Goal: Task Accomplishment & Management: Use online tool/utility

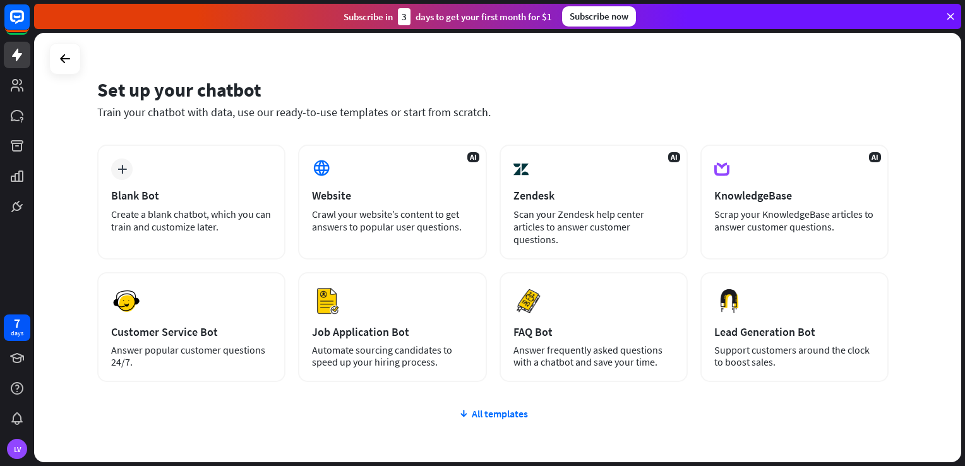
scroll to position [22, 0]
click at [474, 413] on div "All templates" at bounding box center [493, 413] width 792 height 13
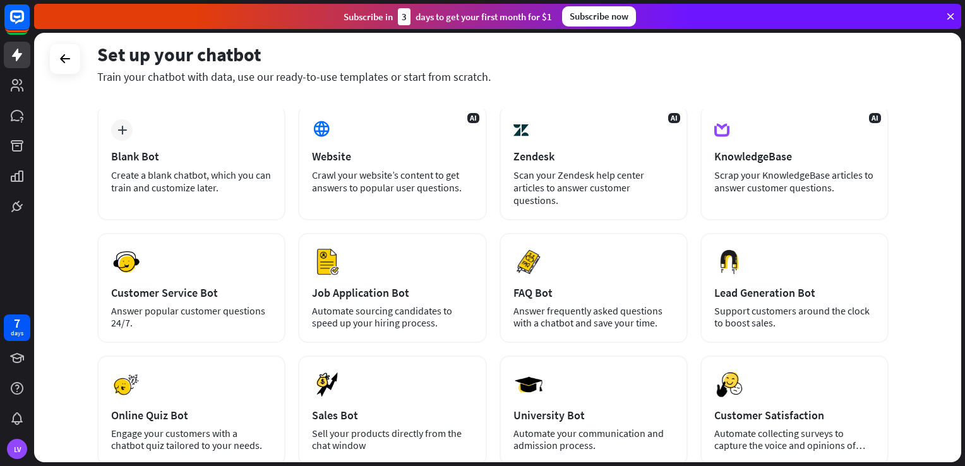
scroll to position [62, 0]
click at [312, 346] on div "plus Blank Bot Create a blank chatbot, which you can train and customize later.…" at bounding box center [493, 345] width 792 height 483
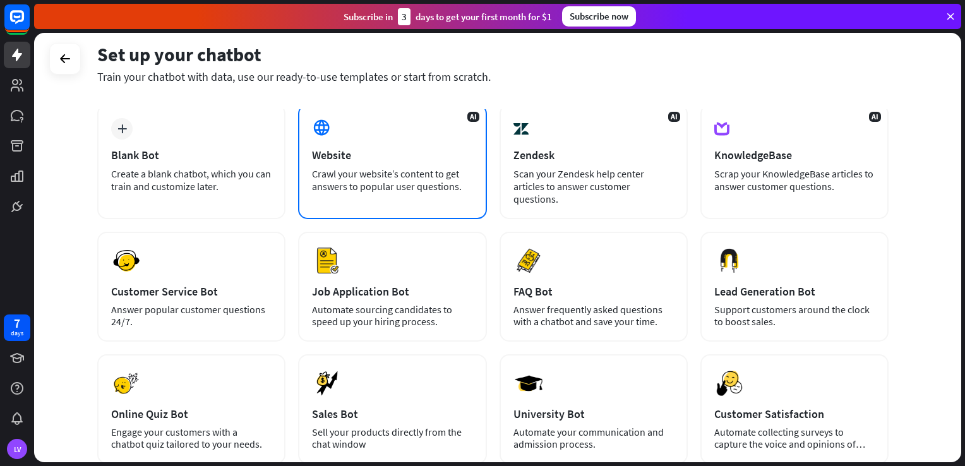
click at [336, 172] on div "Crawl your website’s content to get answers to popular user questions." at bounding box center [392, 179] width 160 height 25
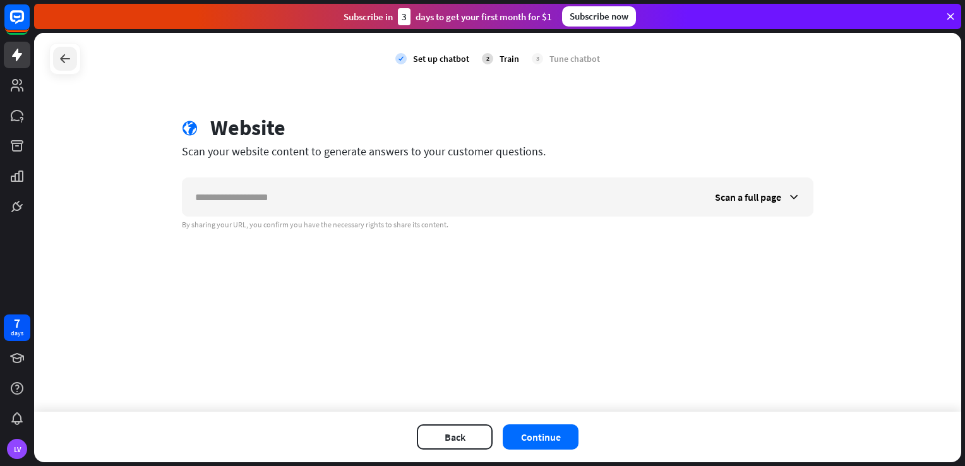
click at [70, 64] on icon at bounding box center [64, 58] width 15 height 15
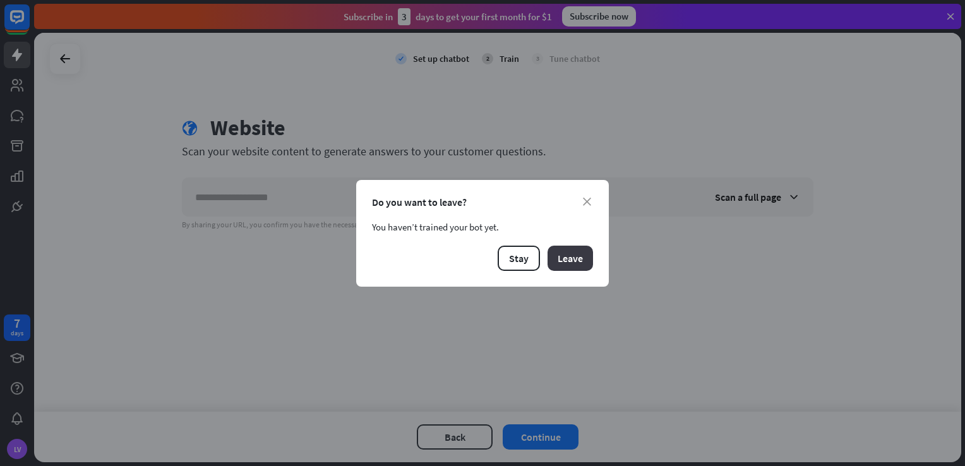
click at [566, 262] on button "Leave" at bounding box center [570, 258] width 45 height 25
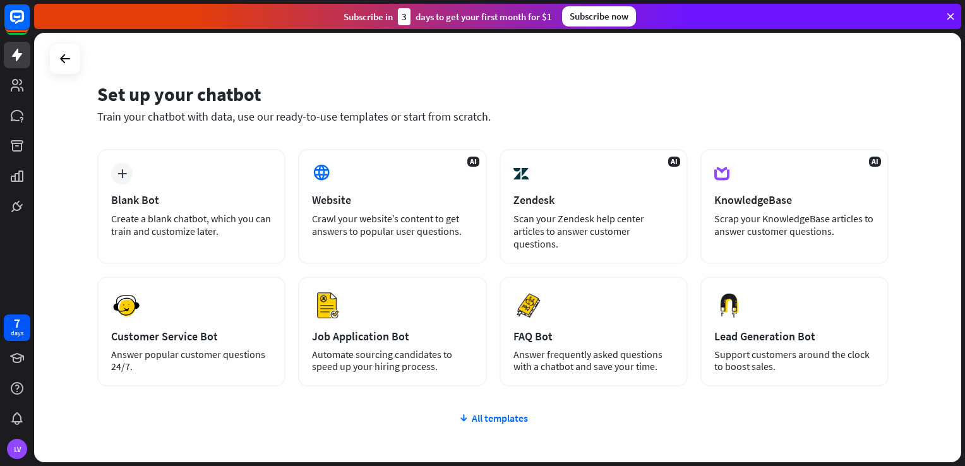
scroll to position [18, 0]
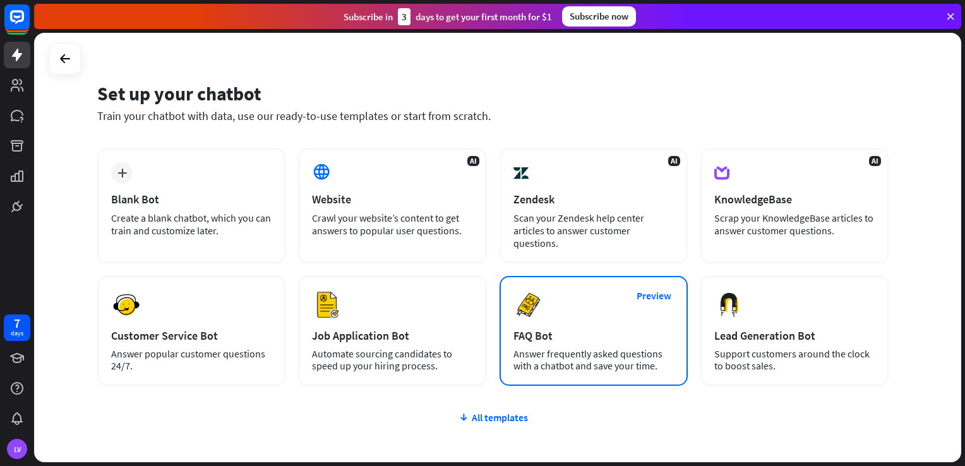
click at [512, 277] on div "Preview FAQ Bot [PERSON_NAME] frequently asked questions with a chatbot and sav…" at bounding box center [594, 331] width 188 height 110
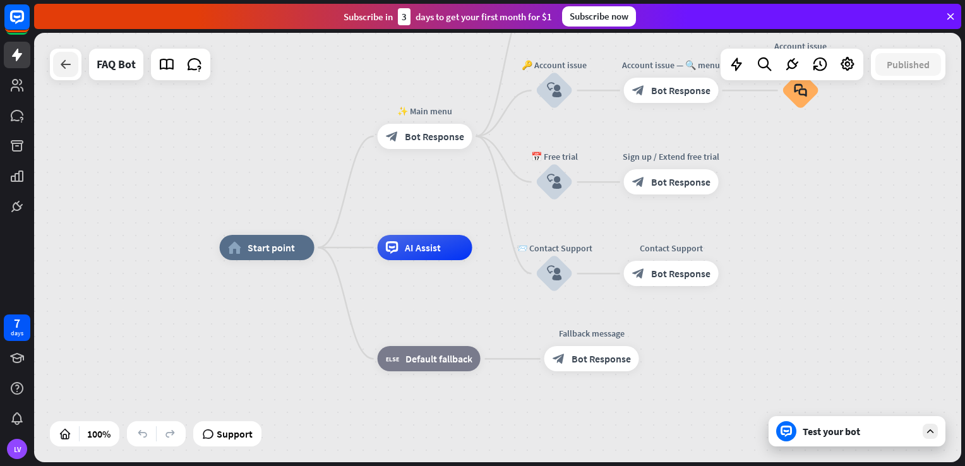
click at [74, 70] on div at bounding box center [65, 64] width 25 height 25
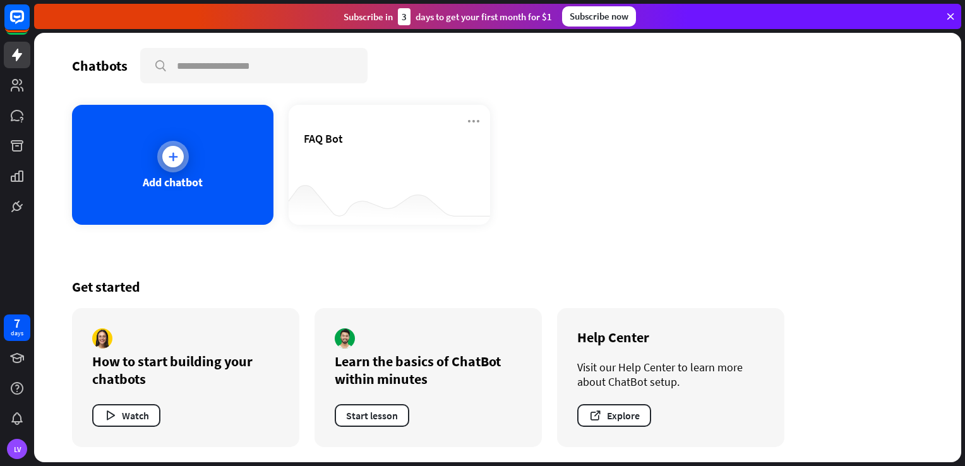
click at [182, 169] on div "Add chatbot" at bounding box center [173, 165] width 202 height 120
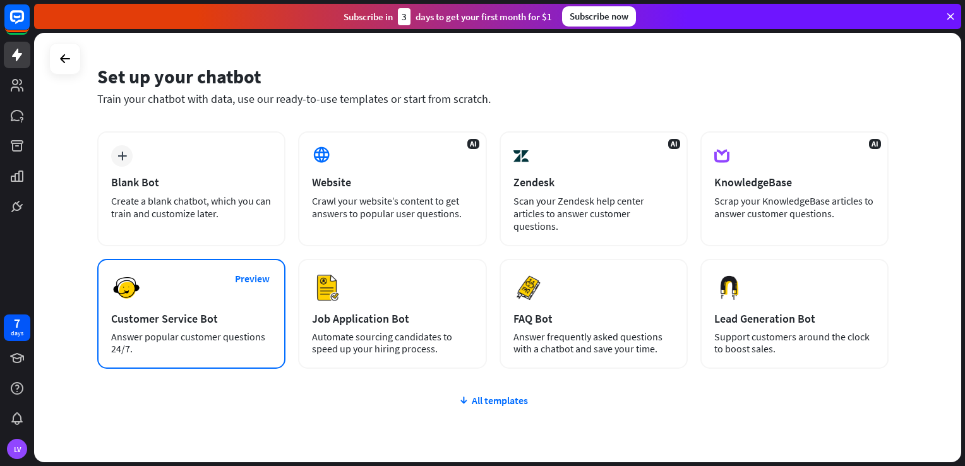
scroll to position [37, 0]
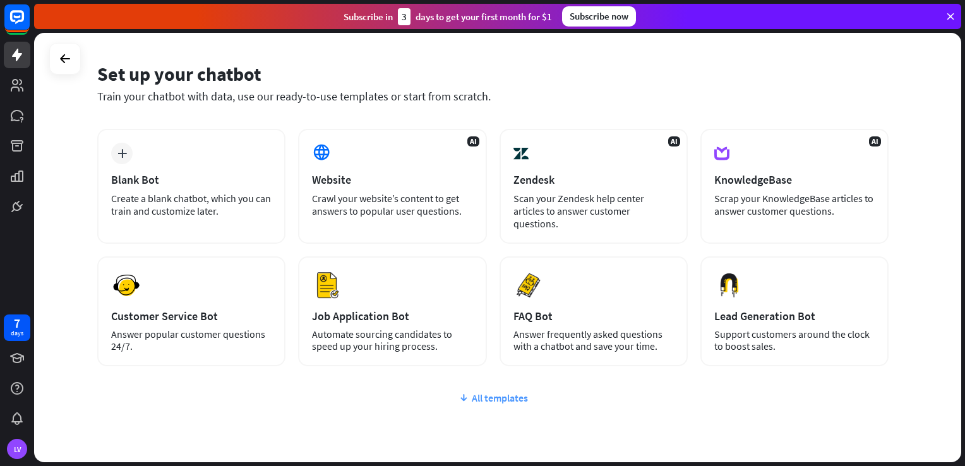
click at [507, 398] on div "All templates" at bounding box center [493, 398] width 792 height 13
